Goal: Task Accomplishment & Management: Use online tool/utility

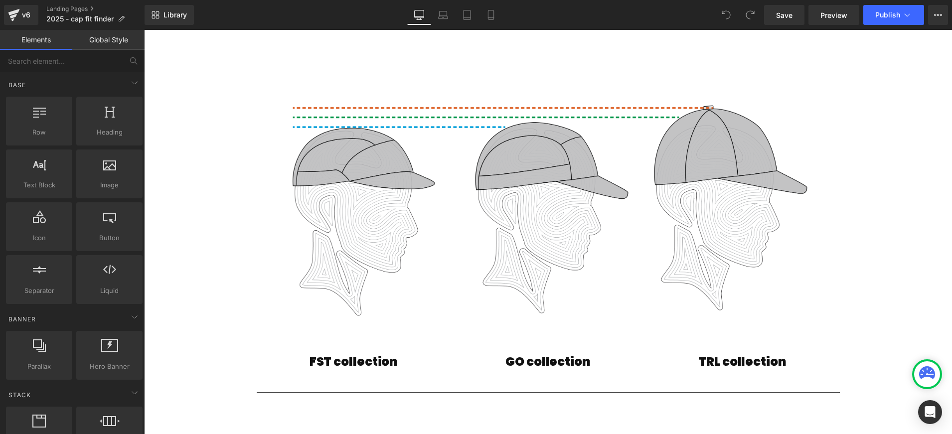
scroll to position [522, 0]
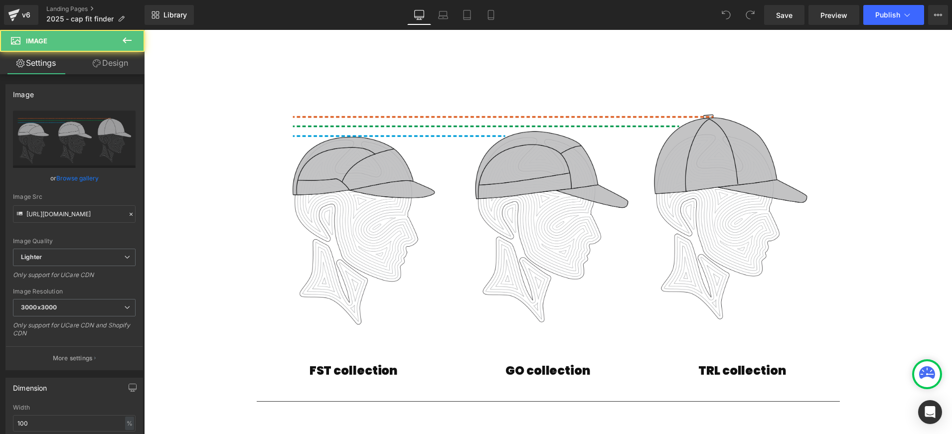
click at [591, 204] on img at bounding box center [548, 212] width 583 height 260
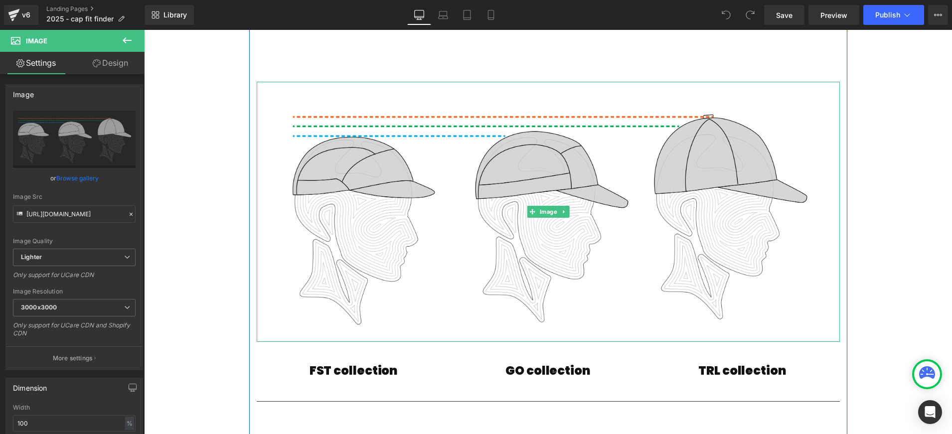
click at [561, 210] on icon at bounding box center [563, 212] width 5 height 6
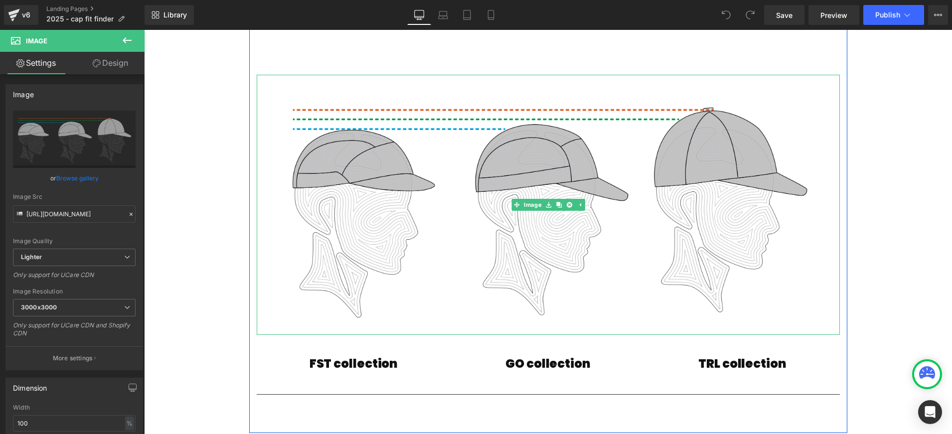
scroll to position [529, 0]
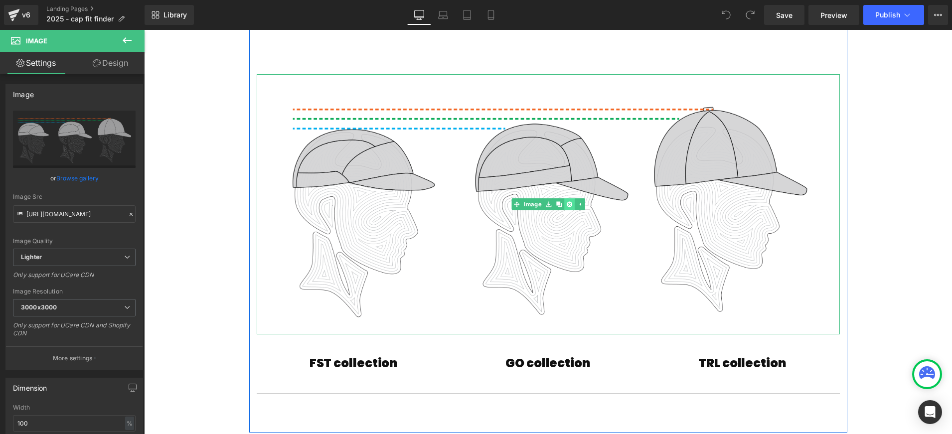
click at [570, 202] on icon at bounding box center [568, 204] width 5 height 5
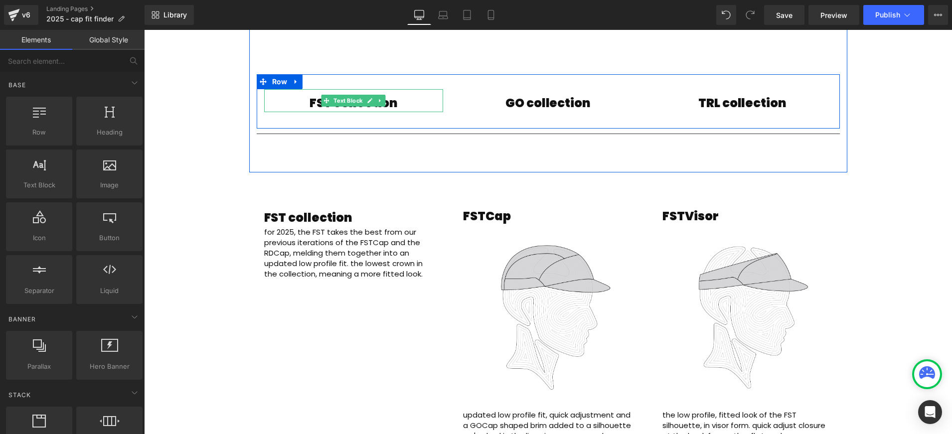
scroll to position [527, 0]
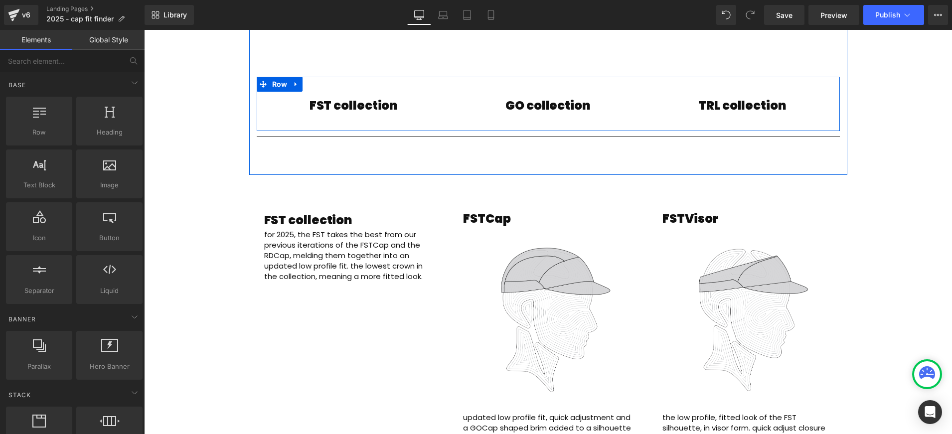
click at [294, 81] on icon at bounding box center [296, 84] width 7 height 7
click at [319, 81] on icon at bounding box center [322, 84] width 7 height 7
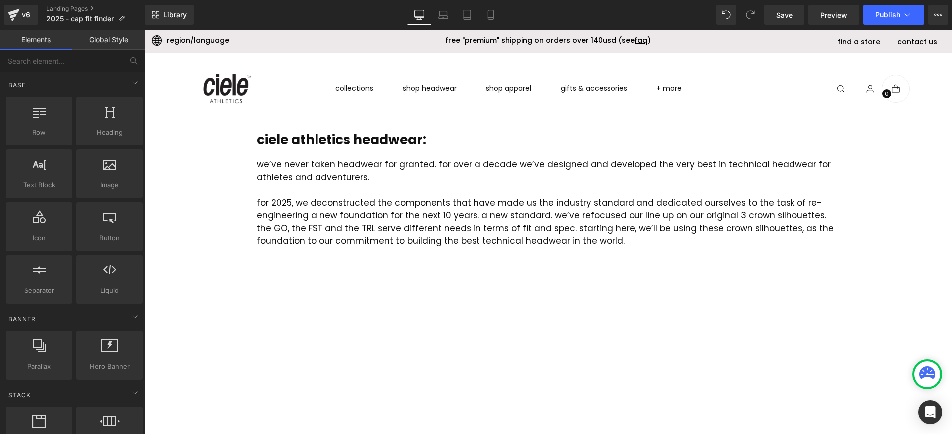
scroll to position [0, 0]
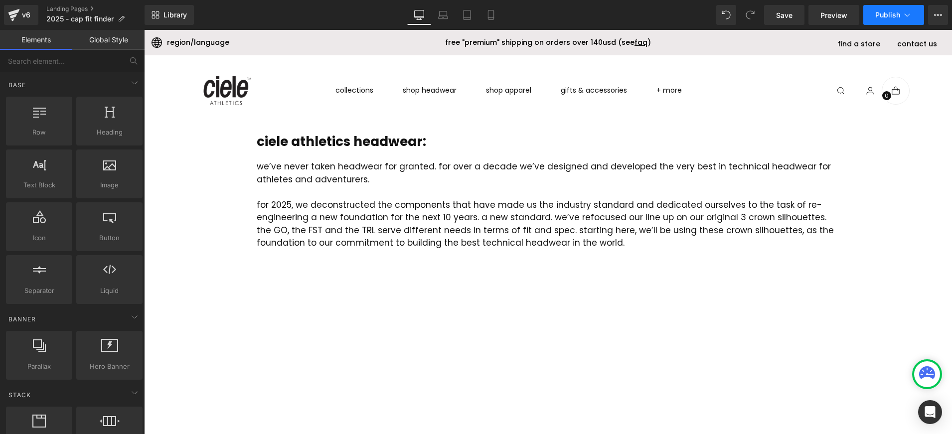
click at [888, 14] on span "Publish" at bounding box center [888, 15] width 25 height 8
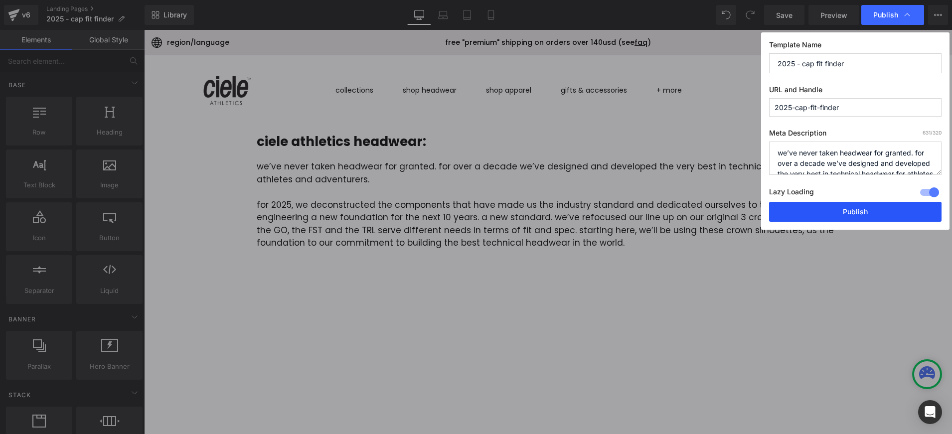
click at [835, 213] on button "Publish" at bounding box center [855, 212] width 173 height 20
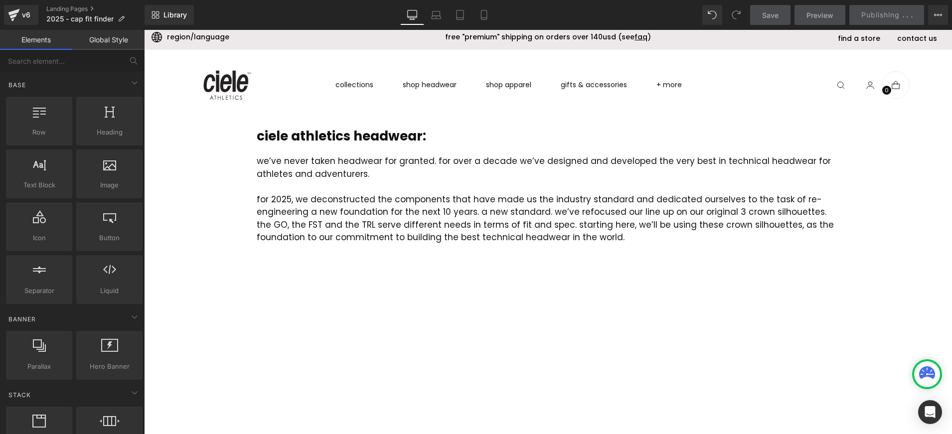
scroll to position [49, 0]
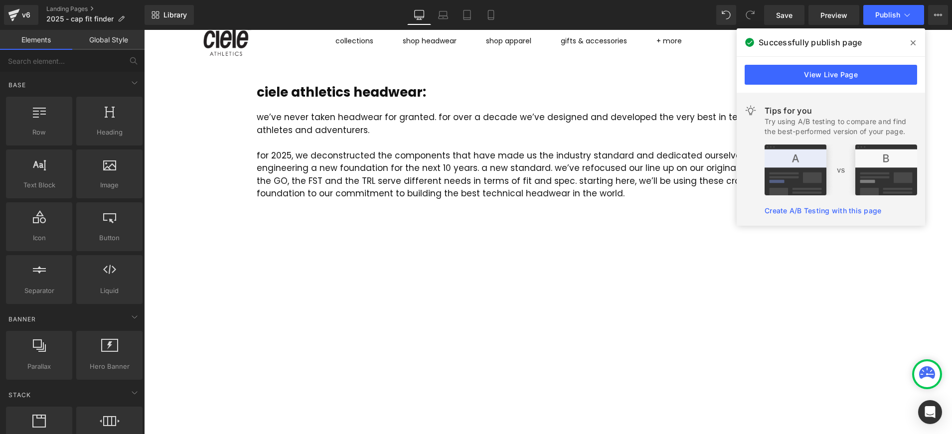
drag, startPoint x: 944, startPoint y: 56, endPoint x: 937, endPoint y: 48, distance: 9.9
click at [944, 56] on header "skip to content Ciele Athletics collections seasonal spring/summer 025 LE (life…" at bounding box center [548, 38] width 808 height 65
click at [939, 53] on header "skip to content Ciele Athletics collections seasonal spring/summer 025 LE (life…" at bounding box center [548, 38] width 808 height 65
drag, startPoint x: 908, startPoint y: 38, endPoint x: 766, endPoint y: 10, distance: 144.9
click at [908, 38] on span at bounding box center [913, 43] width 16 height 16
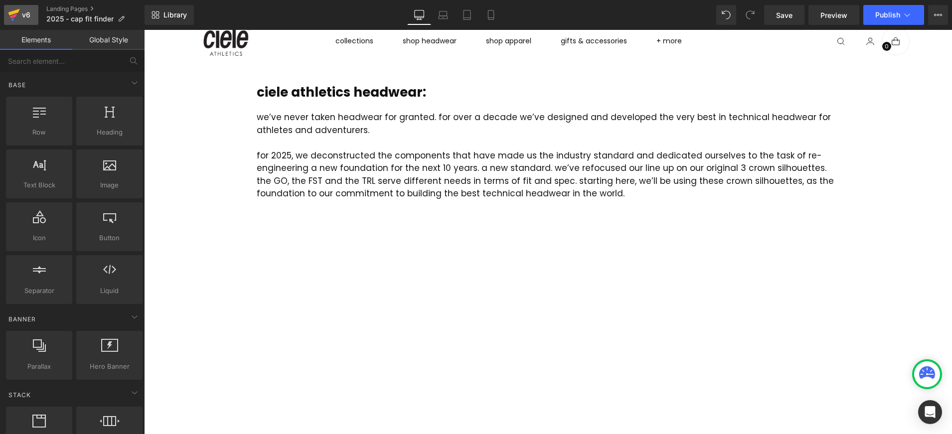
click at [23, 15] on div "v6" at bounding box center [26, 14] width 12 height 13
